Goal: Transaction & Acquisition: Purchase product/service

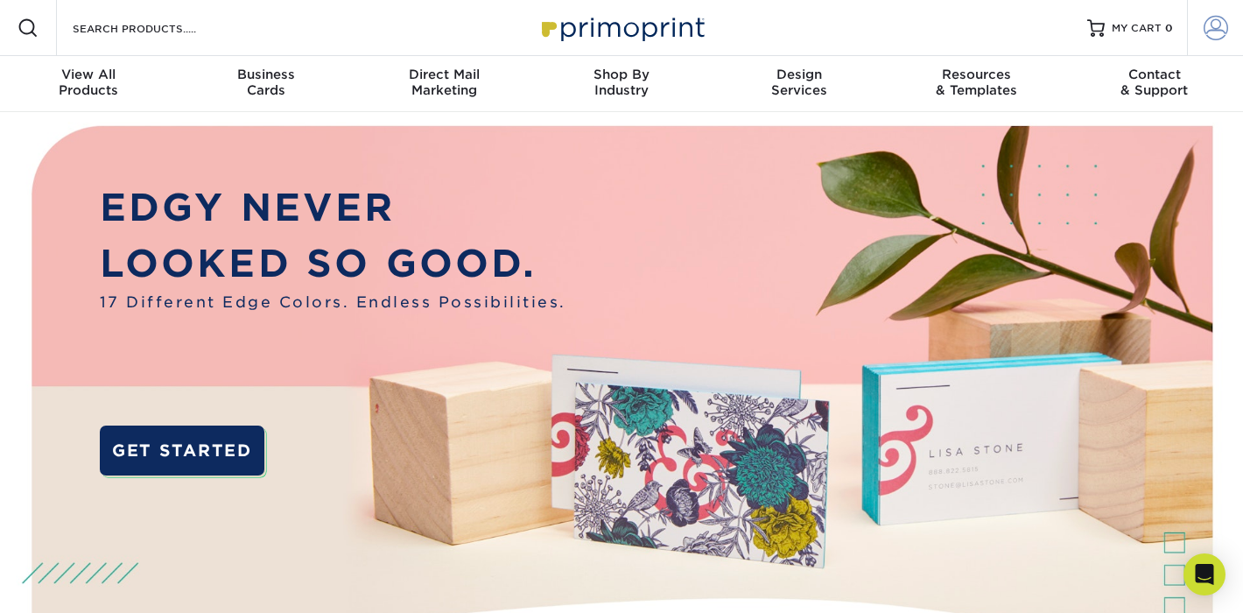
click at [1216, 27] on span at bounding box center [1215, 28] width 25 height 25
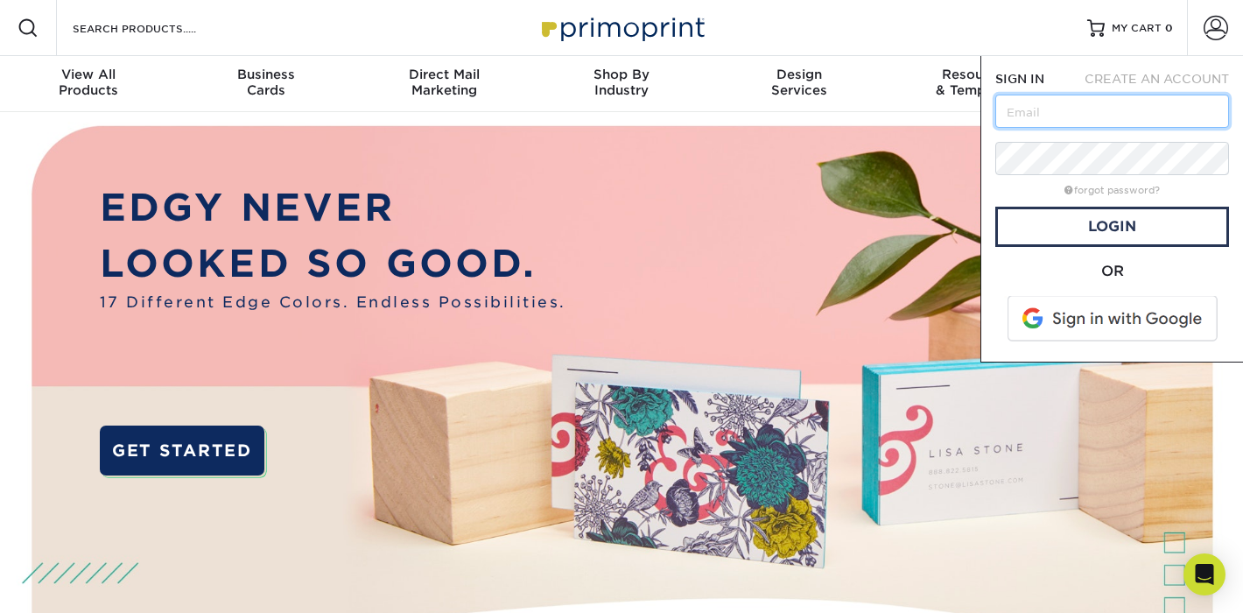
click at [1074, 116] on input "text" at bounding box center [1112, 111] width 234 height 33
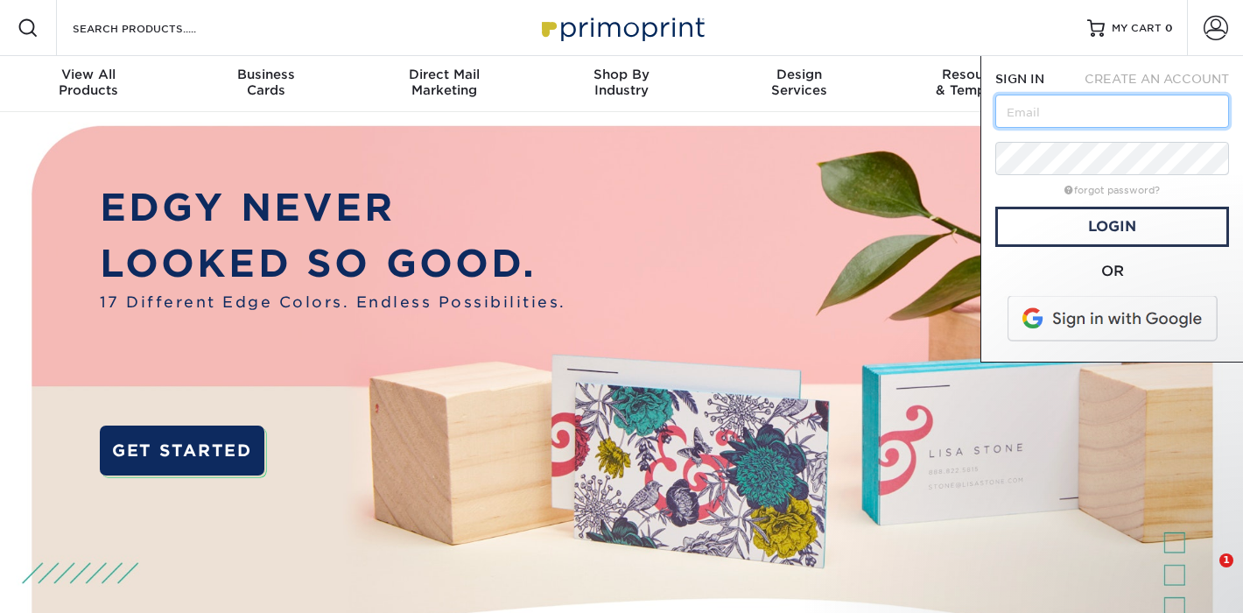
type input "[EMAIL_ADDRESS][DOMAIN_NAME]"
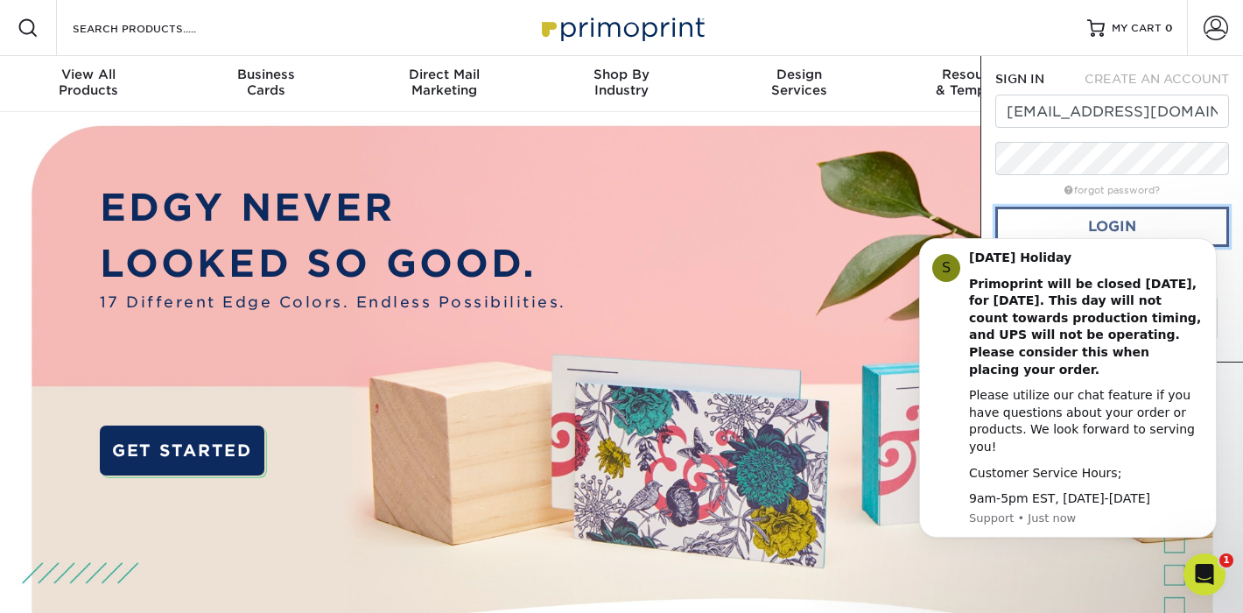
click at [1060, 222] on link "Login" at bounding box center [1112, 227] width 234 height 40
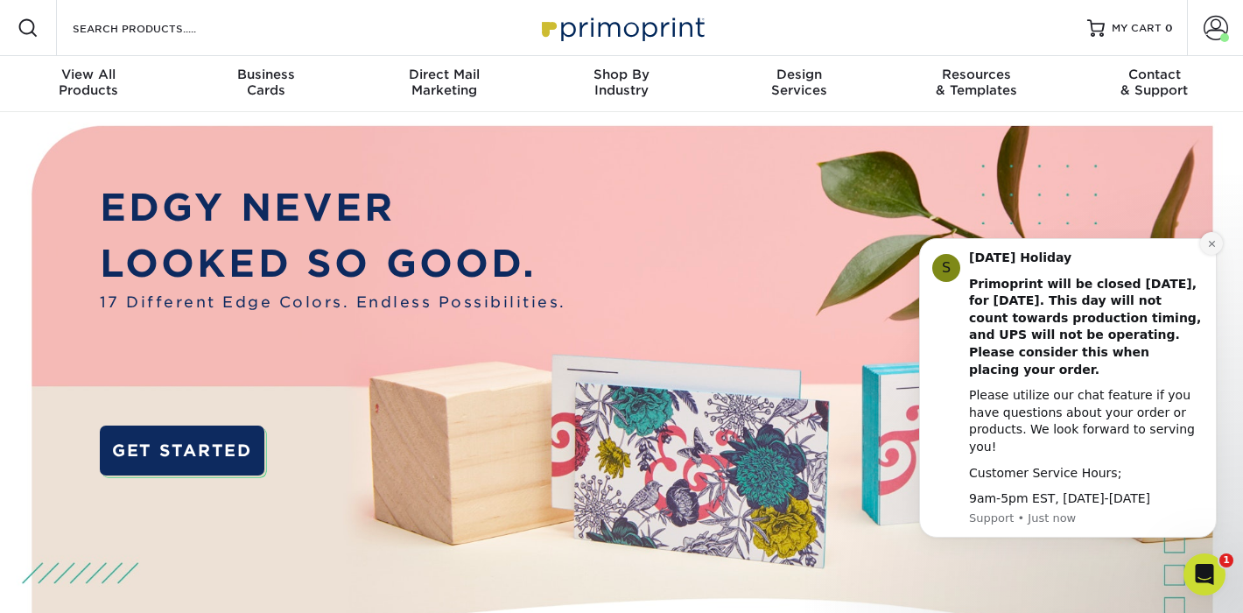
click at [1211, 249] on icon "Dismiss notification" at bounding box center [1212, 244] width 10 height 10
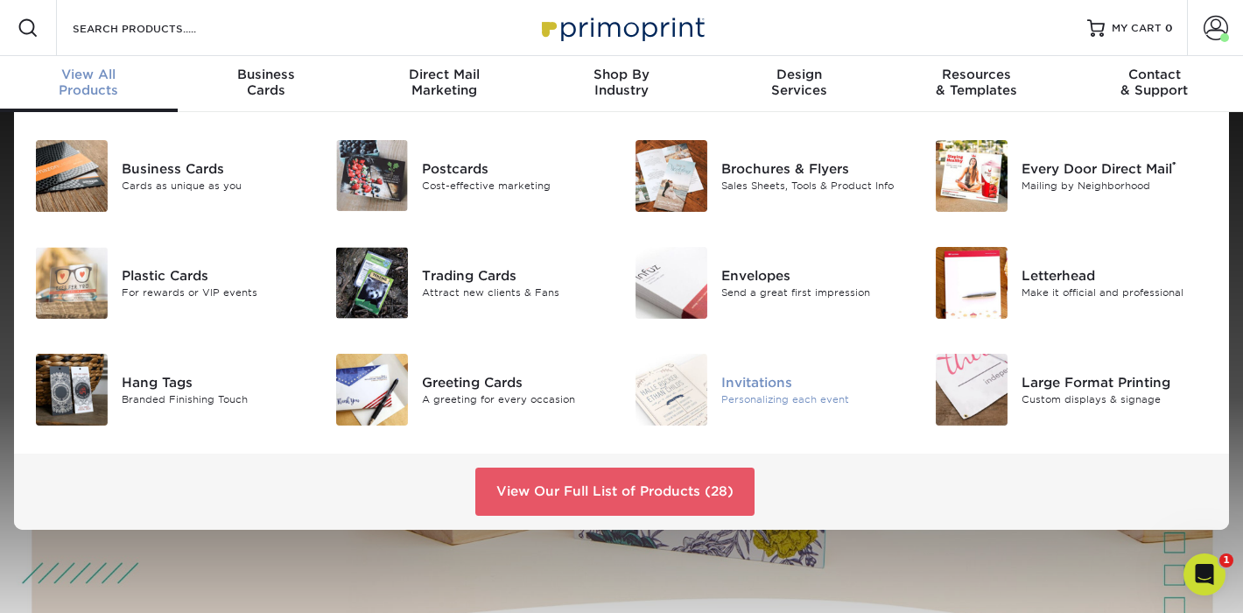
click at [749, 389] on div "Invitations" at bounding box center [814, 382] width 186 height 19
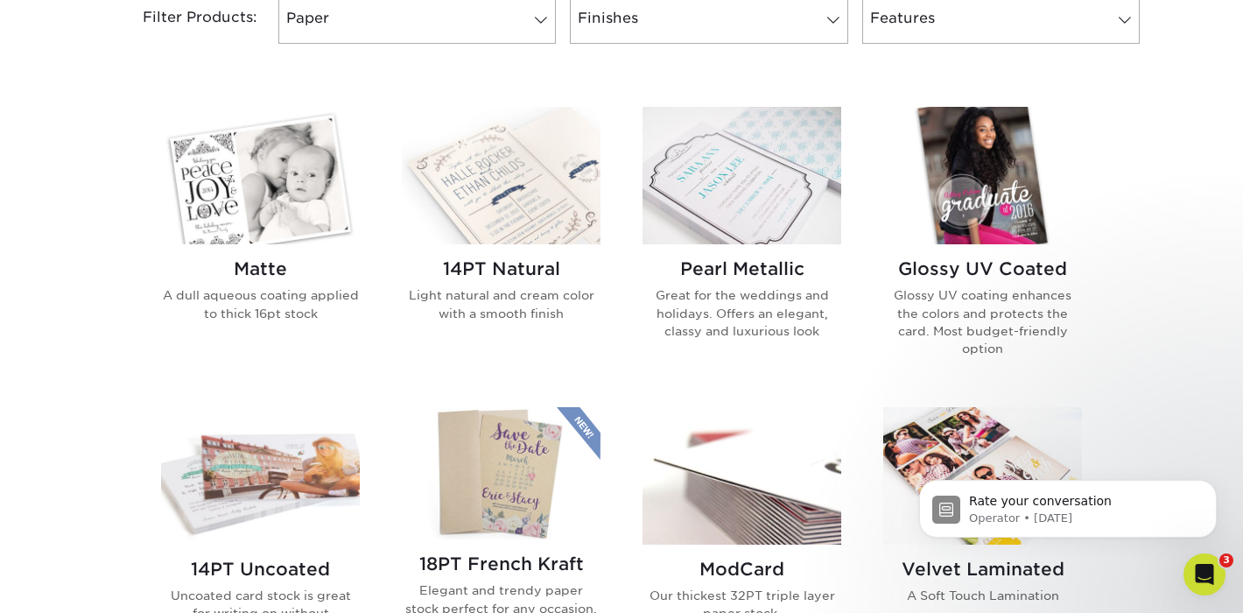
scroll to position [777, 0]
click at [961, 220] on img at bounding box center [982, 176] width 199 height 137
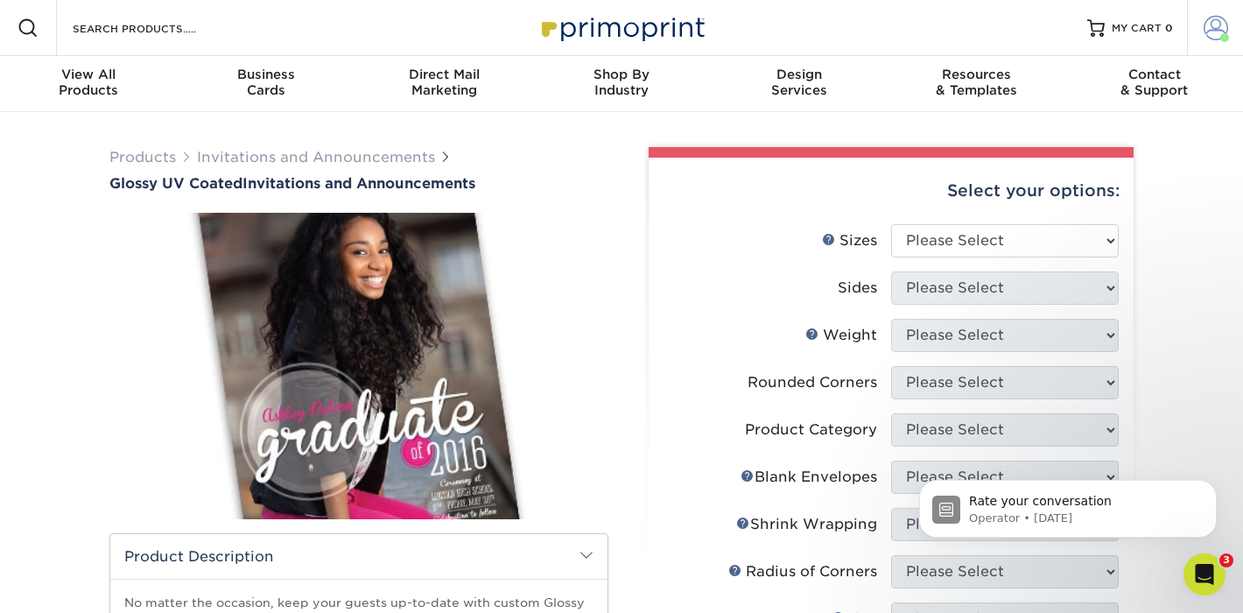
click at [1214, 28] on span at bounding box center [1215, 28] width 25 height 25
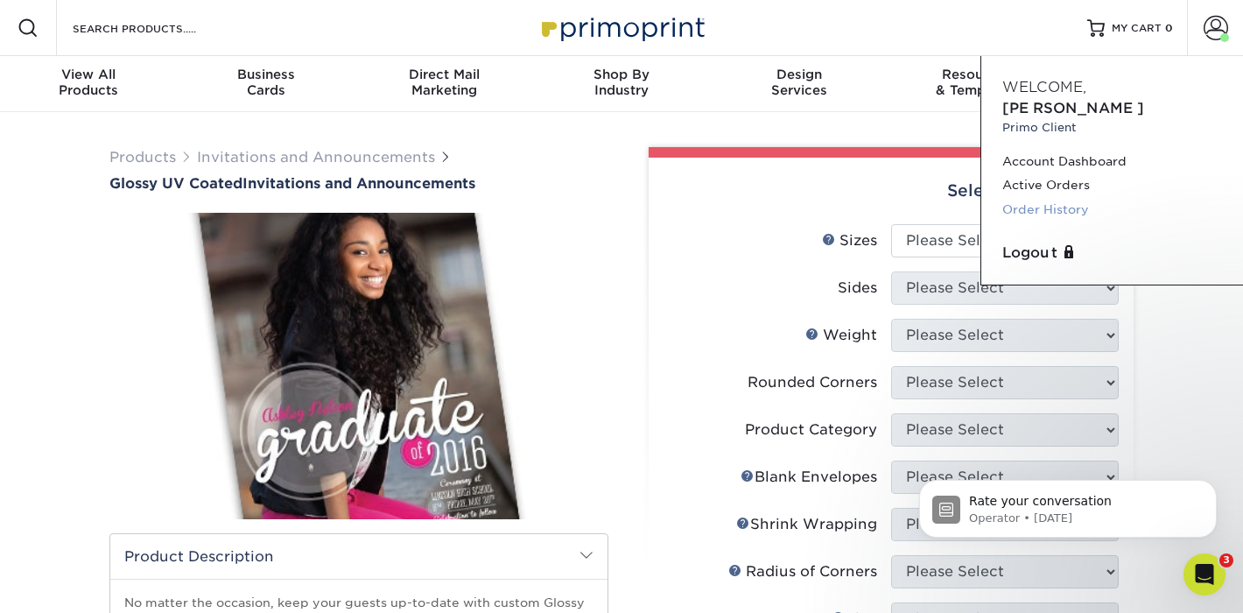
click at [1066, 198] on link "Order History" at bounding box center [1112, 210] width 220 height 24
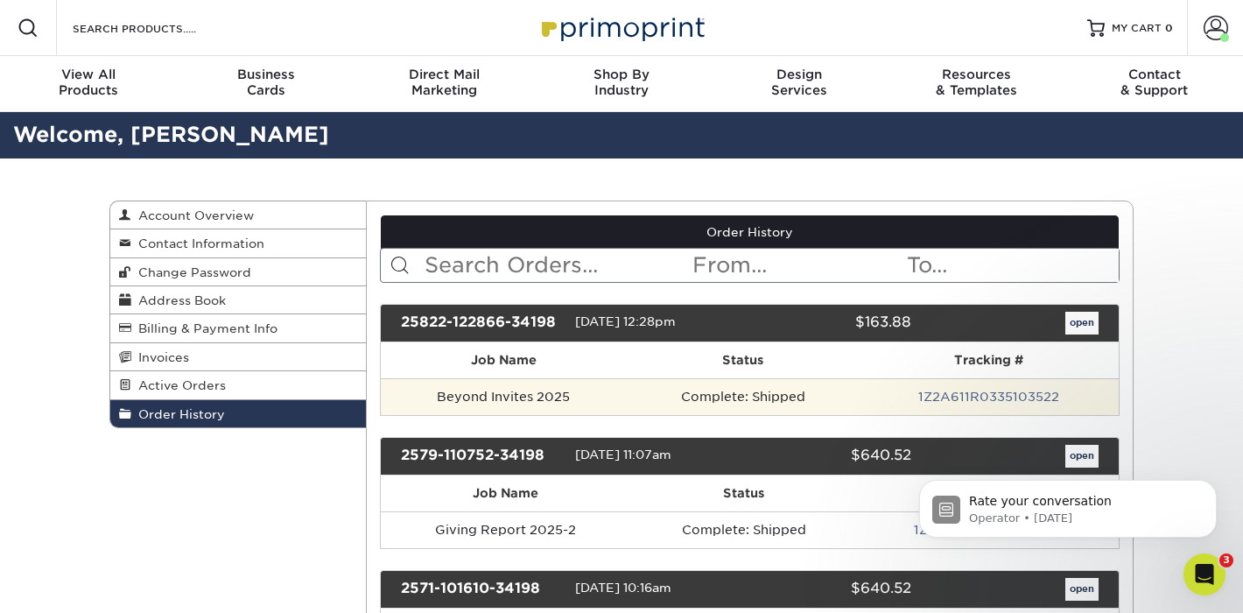
click at [510, 404] on td "Beyond Invites 2025" at bounding box center [504, 396] width 247 height 37
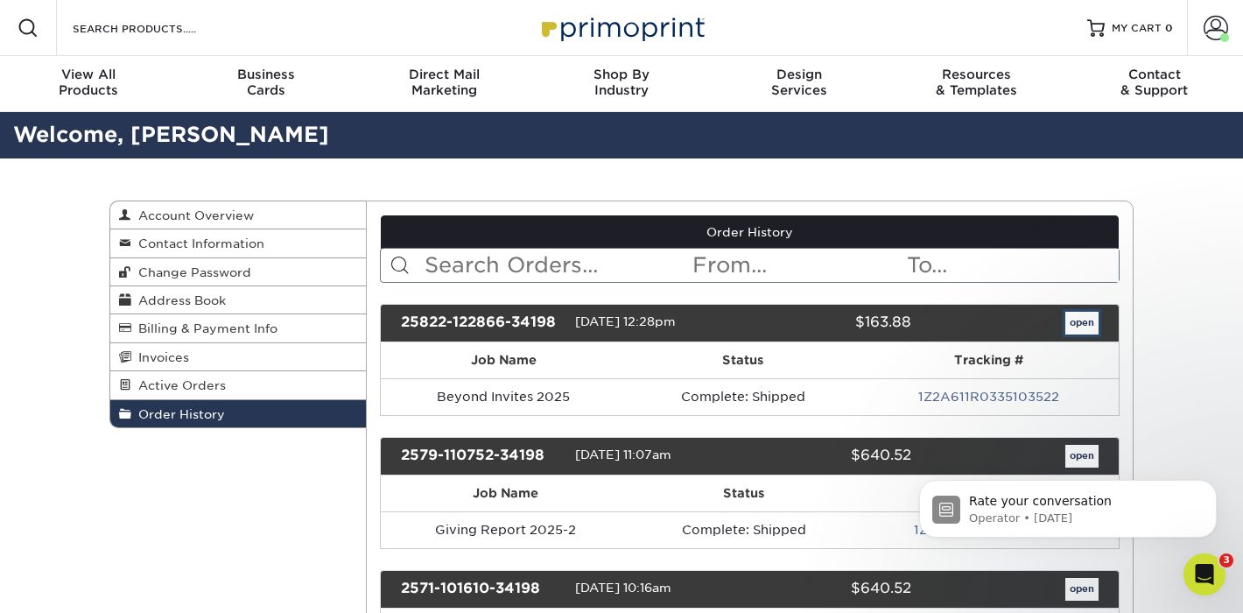
click at [1084, 326] on link "open" at bounding box center [1081, 323] width 33 height 23
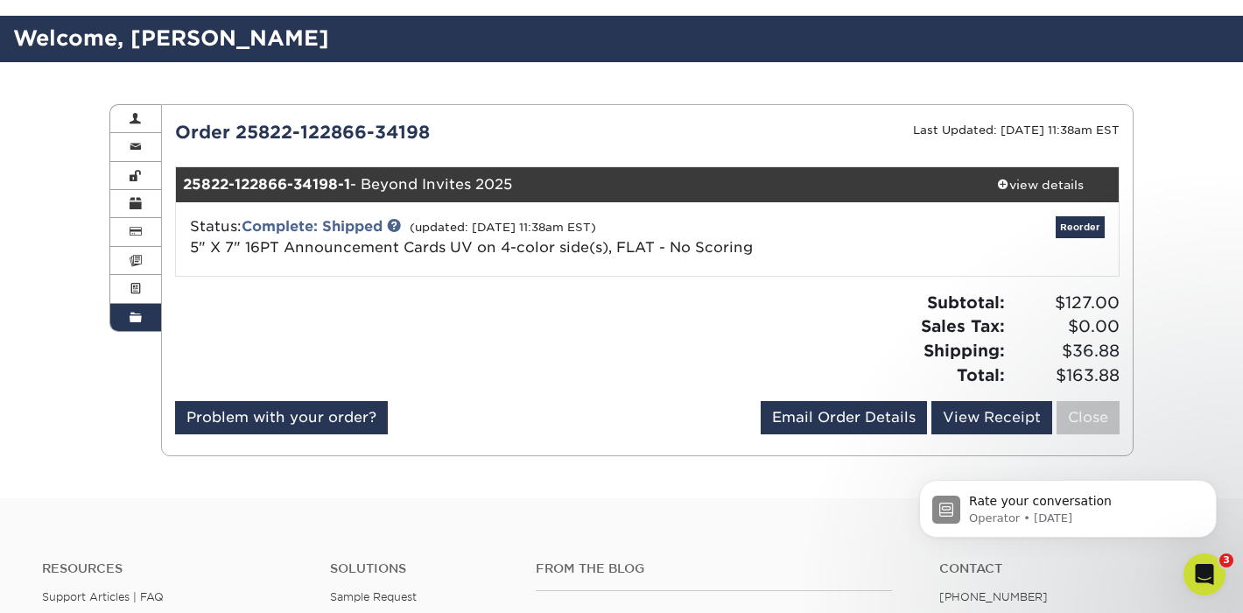
scroll to position [97, 0]
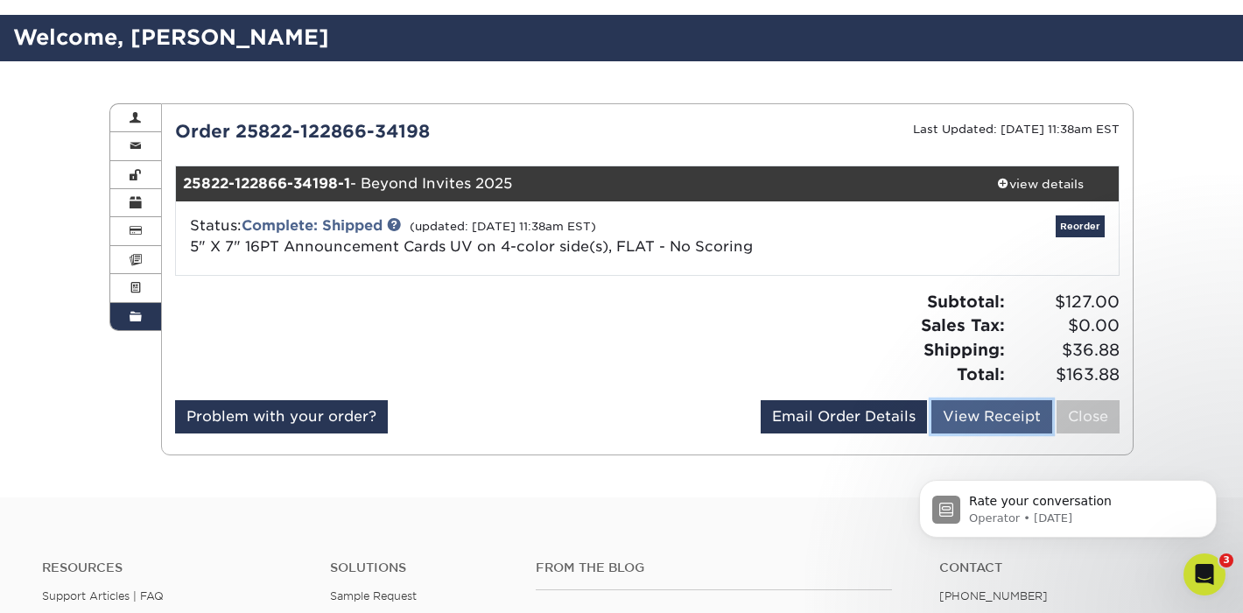
click at [1001, 416] on link "View Receipt" at bounding box center [991, 416] width 121 height 33
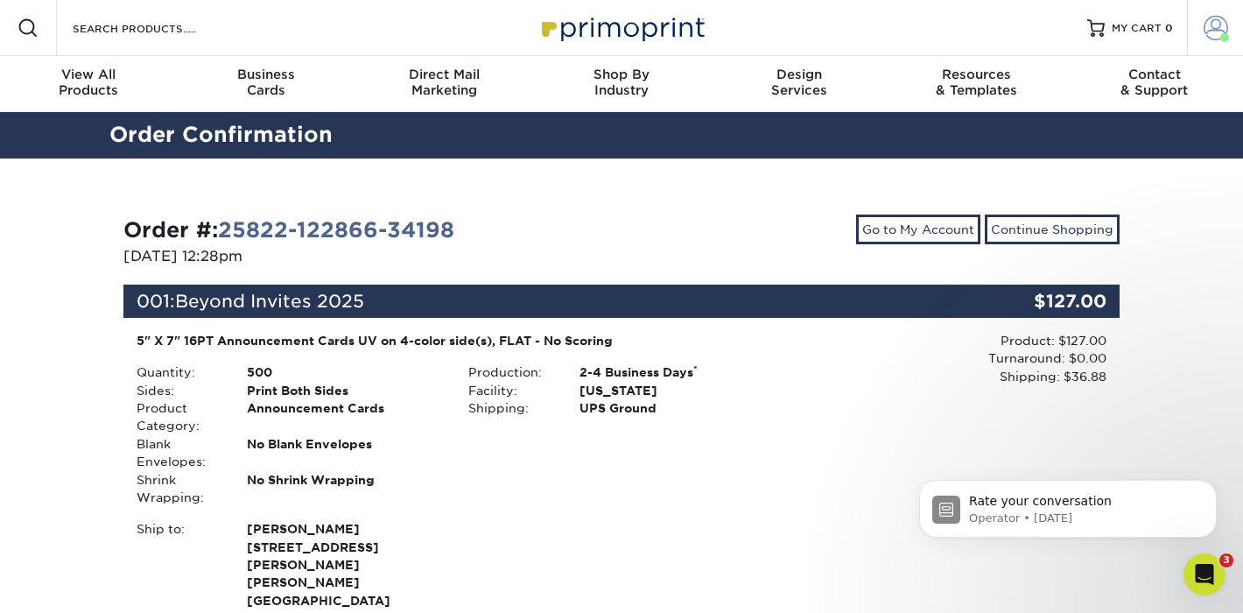
click at [1222, 32] on span at bounding box center [1215, 28] width 25 height 25
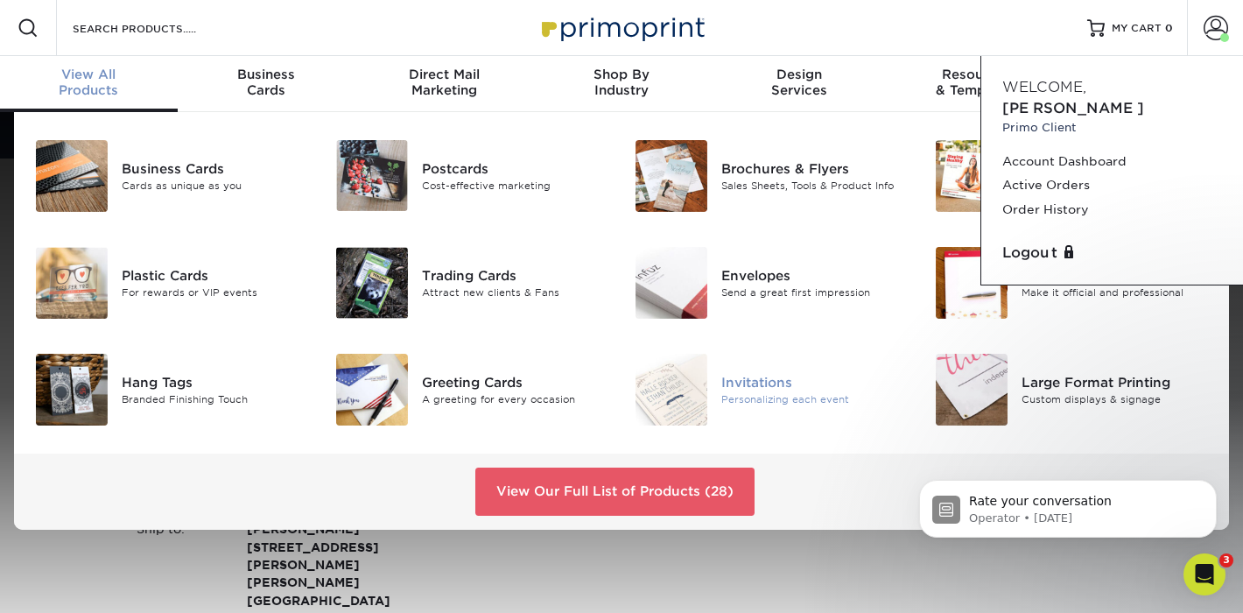
click at [783, 408] on div "Invitations Personalizing each event" at bounding box center [821, 390] width 200 height 72
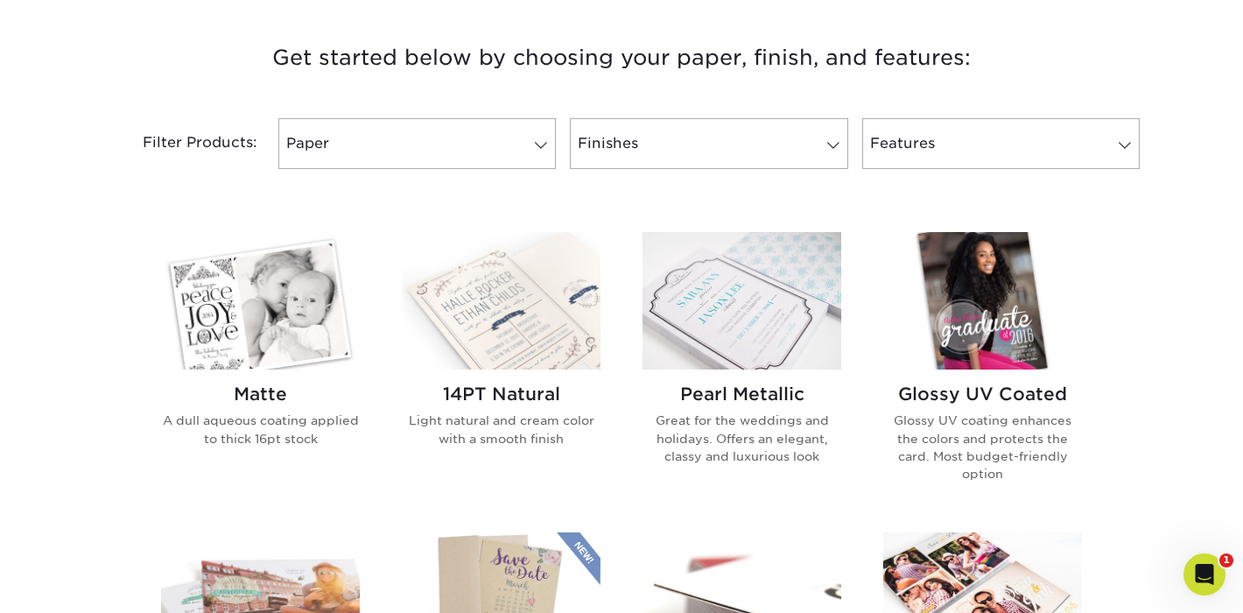
click at [1000, 297] on img at bounding box center [982, 300] width 199 height 137
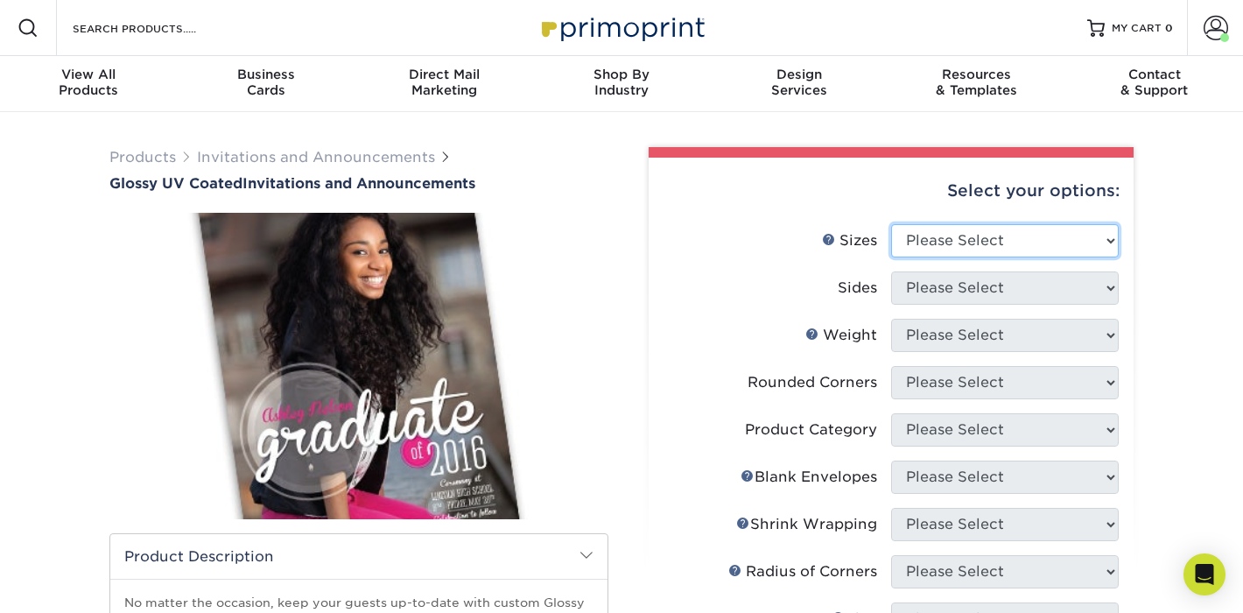
click at [1009, 245] on select "Please Select 4.25" x 5.5" 4.25" x 6" 5" x 7" 5.5" x 8.5" 6" x 6"" at bounding box center [1005, 240] width 228 height 33
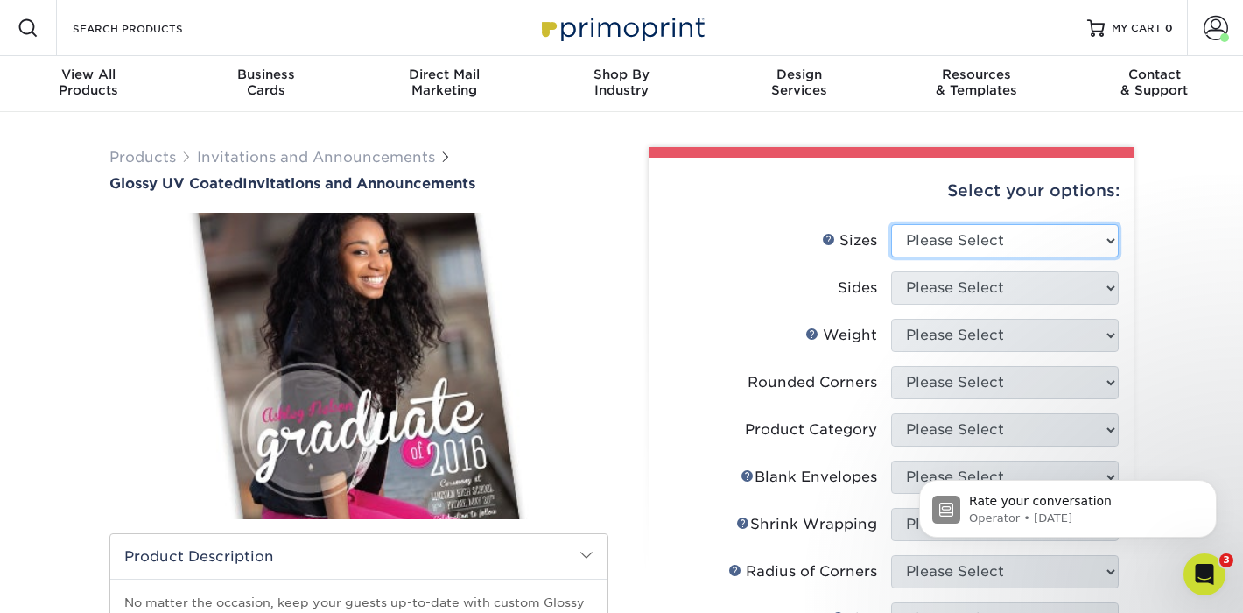
click at [983, 232] on select "Please Select 4.25" x 5.5" 4.25" x 6" 5" x 7" 5.5" x 8.5" 6" x 6"" at bounding box center [1005, 240] width 228 height 33
select select "4.25x5.50"
click at [891, 224] on select "Please Select 4.25" x 5.5" 4.25" x 6" 5" x 7" 5.5" x 8.5" 6" x 6"" at bounding box center [1005, 240] width 228 height 33
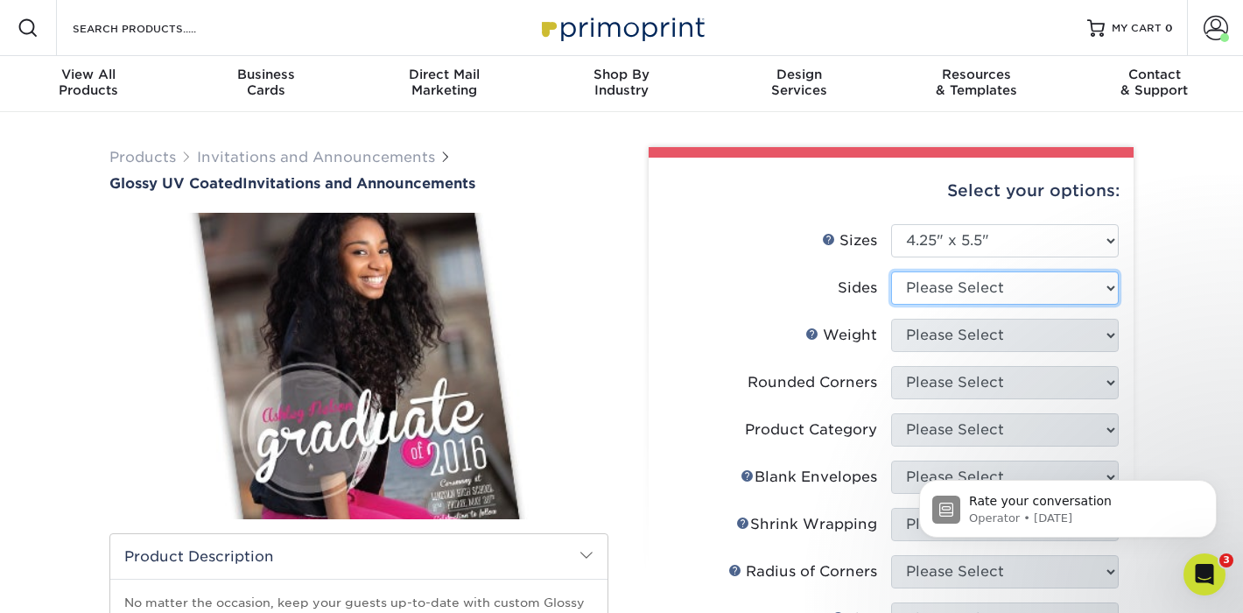
click at [979, 292] on select "Please Select Print Both Sides Print Both Sides - Foil Back Only Print Both Sid…" at bounding box center [1005, 287] width 228 height 33
select select "13abbda7-1d64-4f25-8bb2-c179b224825d"
click at [891, 271] on select "Please Select Print Both Sides Print Both Sides - Foil Back Only Print Both Sid…" at bounding box center [1005, 287] width 228 height 33
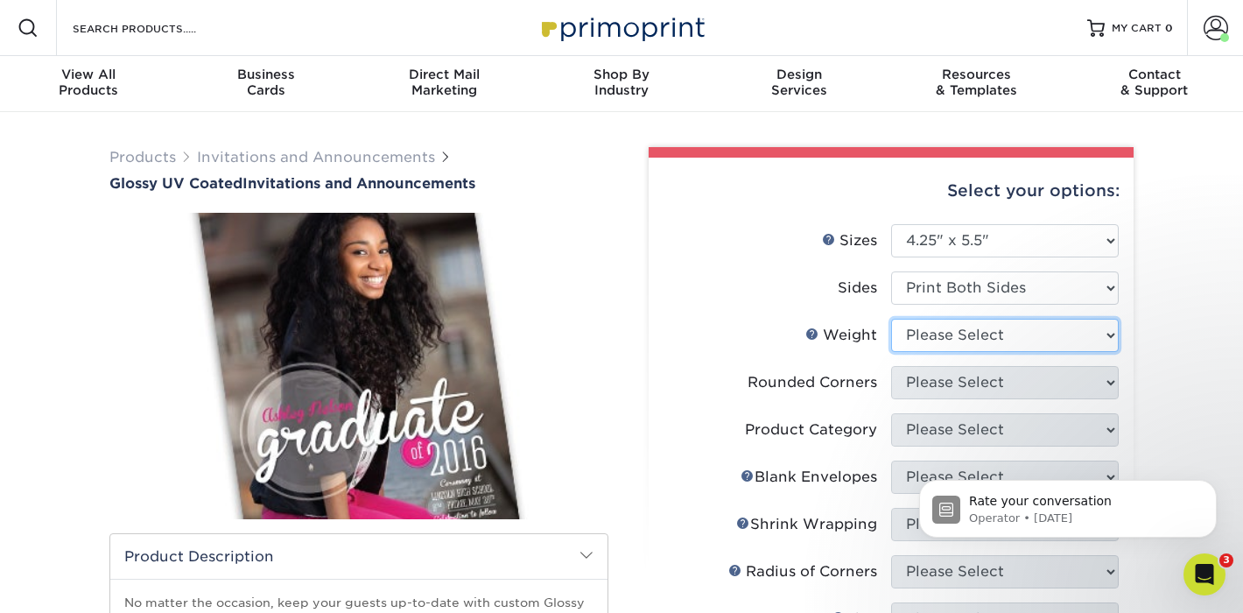
click at [980, 345] on select "Please Select 16PT" at bounding box center [1005, 335] width 228 height 33
select select "16PT"
click at [891, 319] on select "Please Select 16PT" at bounding box center [1005, 335] width 228 height 33
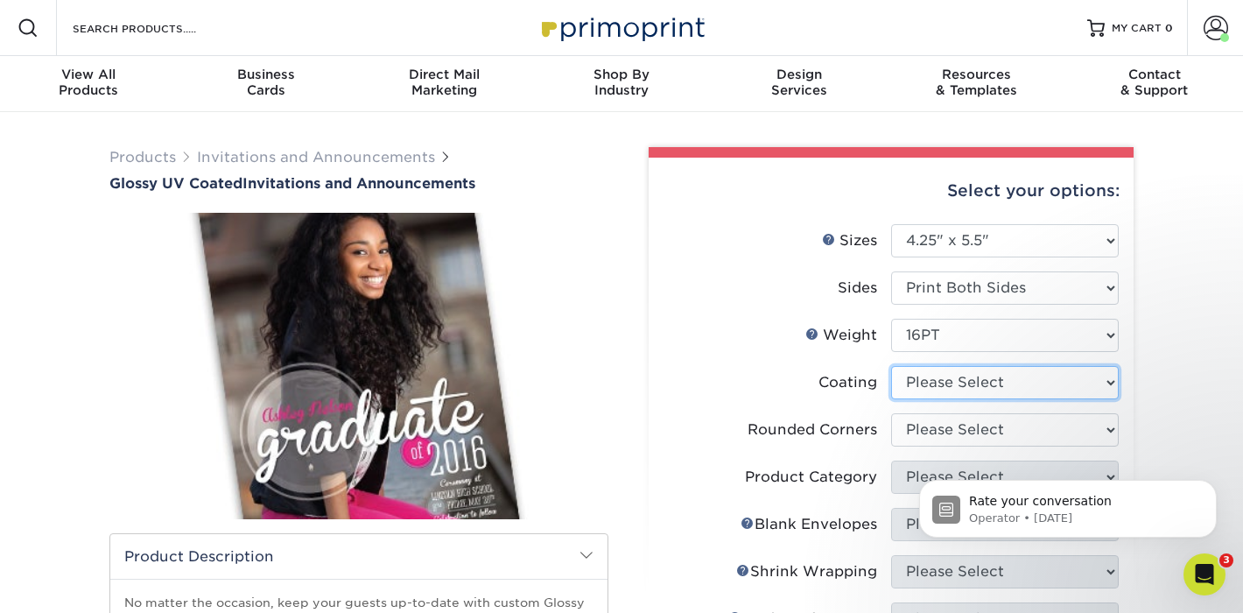
click at [971, 385] on select at bounding box center [1005, 382] width 228 height 33
select select "1e8116af-acfc-44b1-83dc-8181aa338834"
click at [891, 366] on select at bounding box center [1005, 382] width 228 height 33
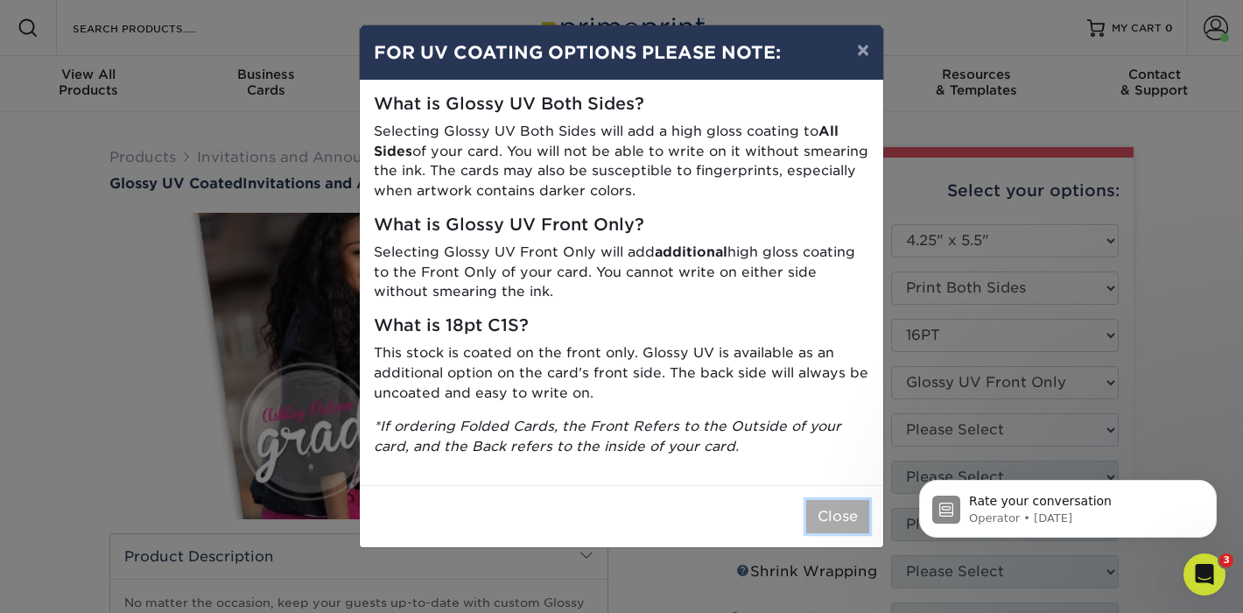
click at [842, 525] on button "Close" at bounding box center [837, 516] width 63 height 33
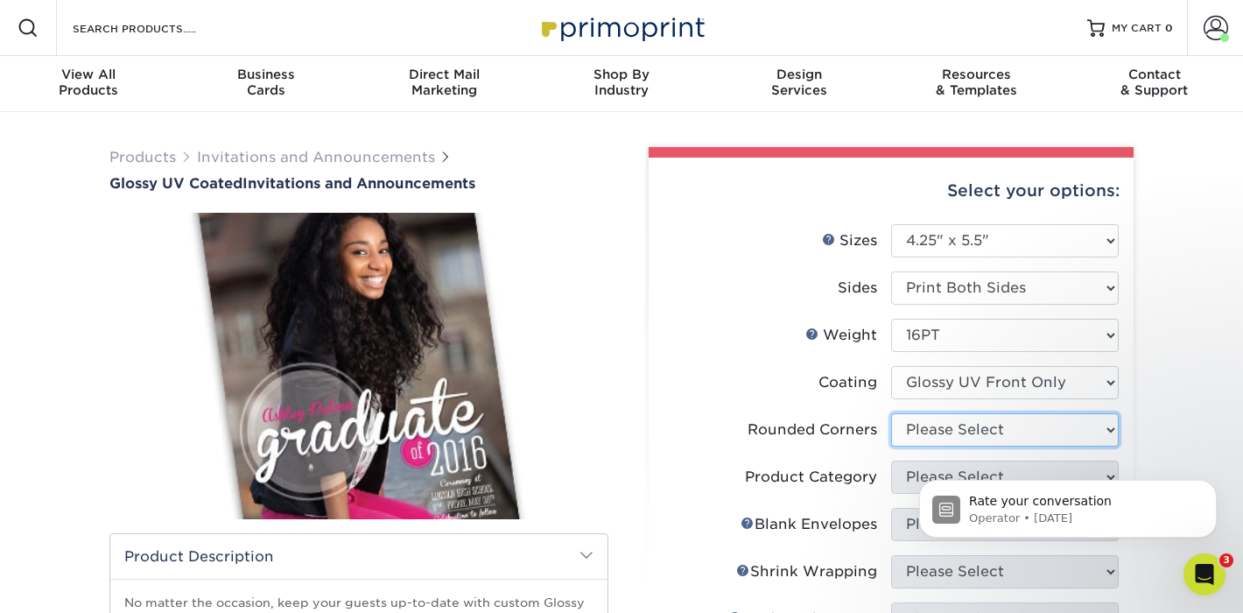
click at [993, 436] on select "Please Select Yes - Round 4 Corners No" at bounding box center [1005, 429] width 228 height 33
select select "0"
click at [891, 413] on select "Please Select Yes - Round 4 Corners No" at bounding box center [1005, 429] width 228 height 33
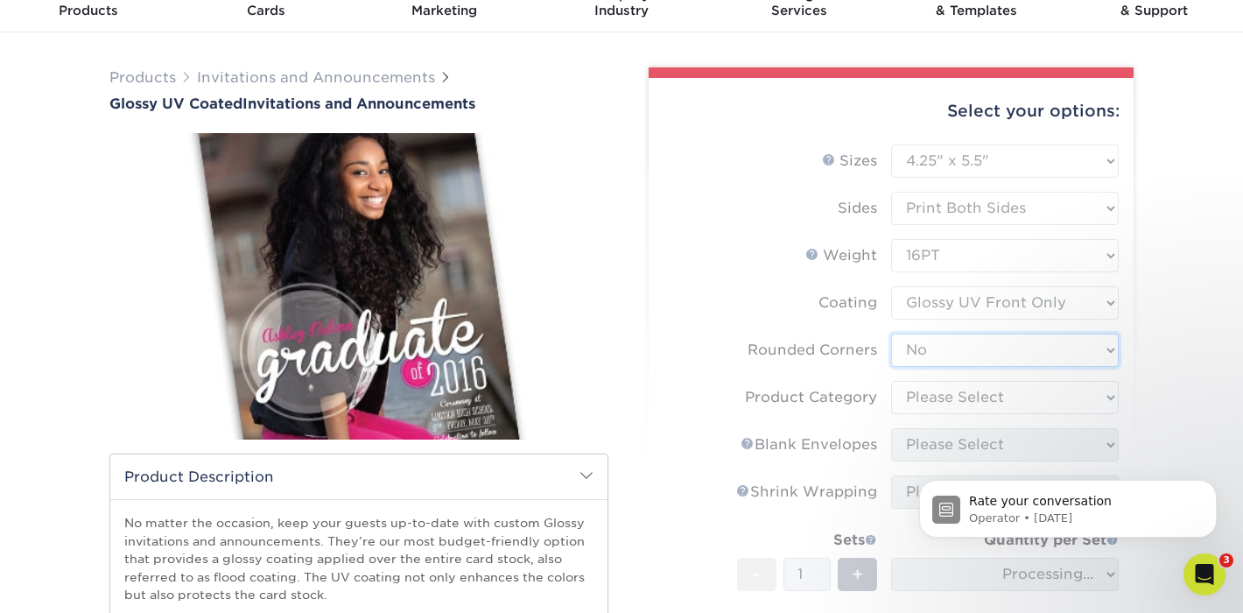
scroll to position [99, 0]
